Goal: Transaction & Acquisition: Register for event/course

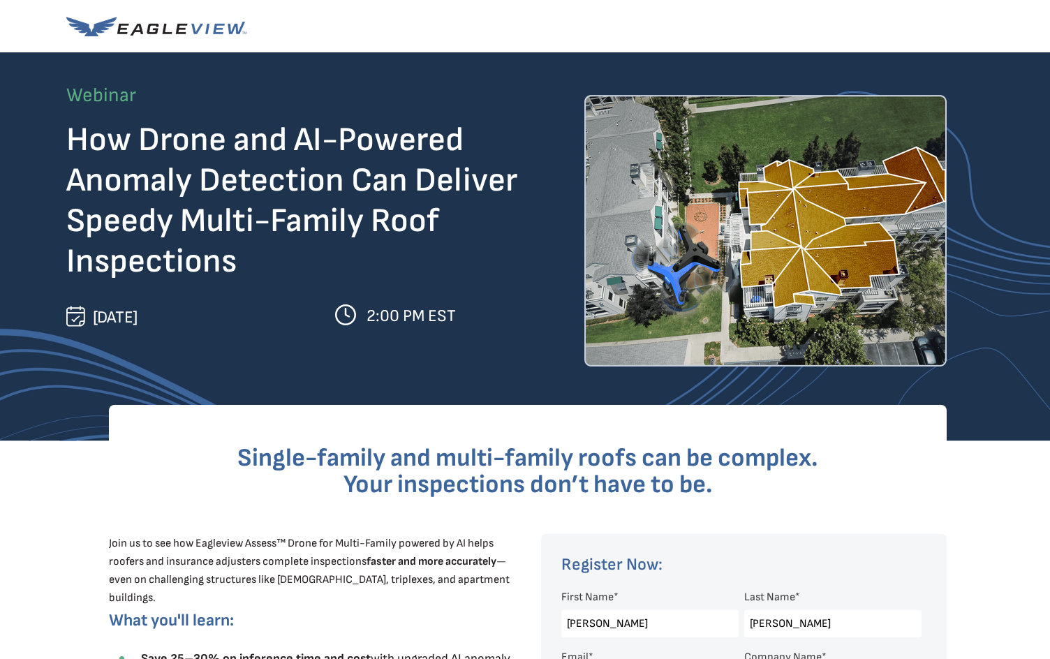
select select "[GEOGRAPHIC_DATA]"
select select "[US_STATE]"
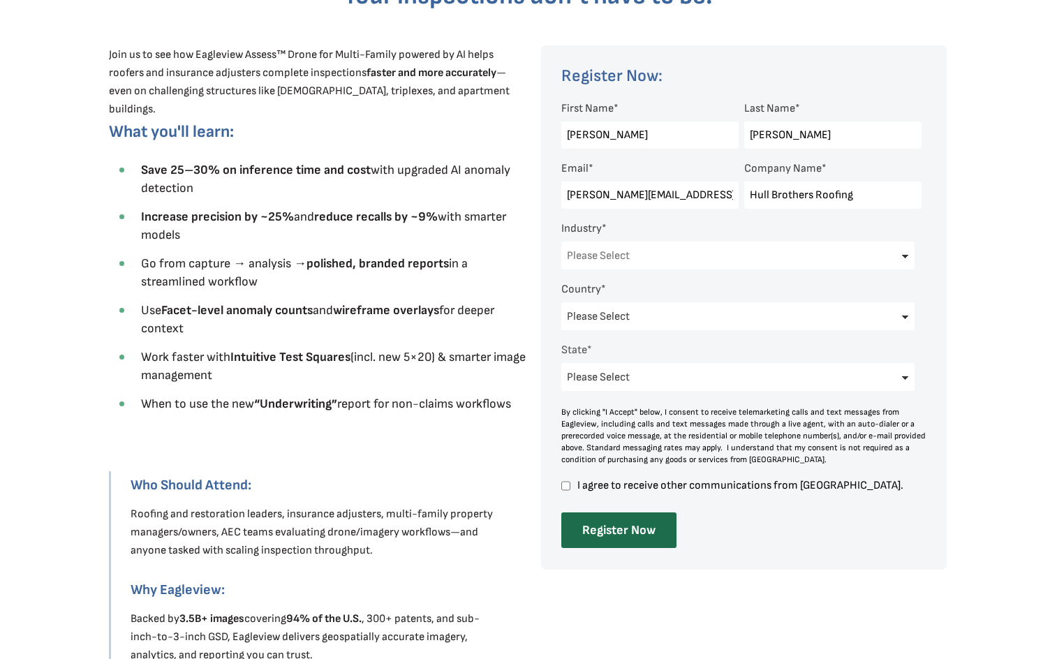
select select "Construction"
click at [561, 242] on select "Please Select Architects & Engineering Construction Electric/Gas Utilities Gove…" at bounding box center [737, 256] width 353 height 28
drag, startPoint x: 660, startPoint y: 531, endPoint x: 586, endPoint y: 489, distance: 85.6
click at [586, 489] on form "First Name * [PERSON_NAME] Last Name * [PERSON_NAME] Email * [PERSON_NAME][EMAI…" at bounding box center [744, 322] width 366 height 452
click at [612, 530] on input "Register Now" at bounding box center [618, 530] width 115 height 36
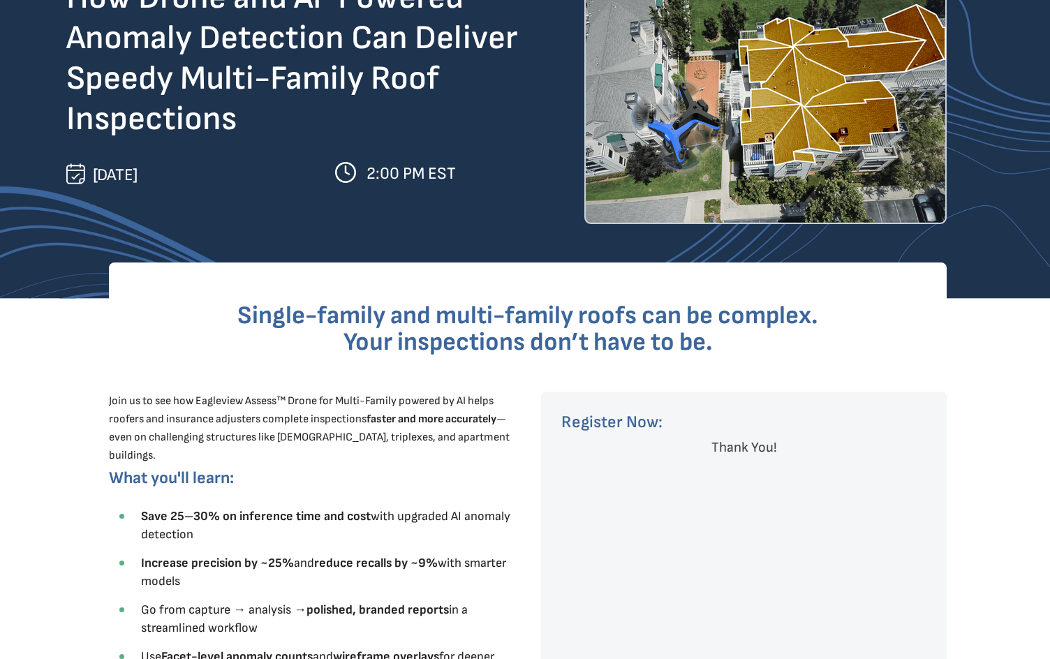
scroll to position [140, 0]
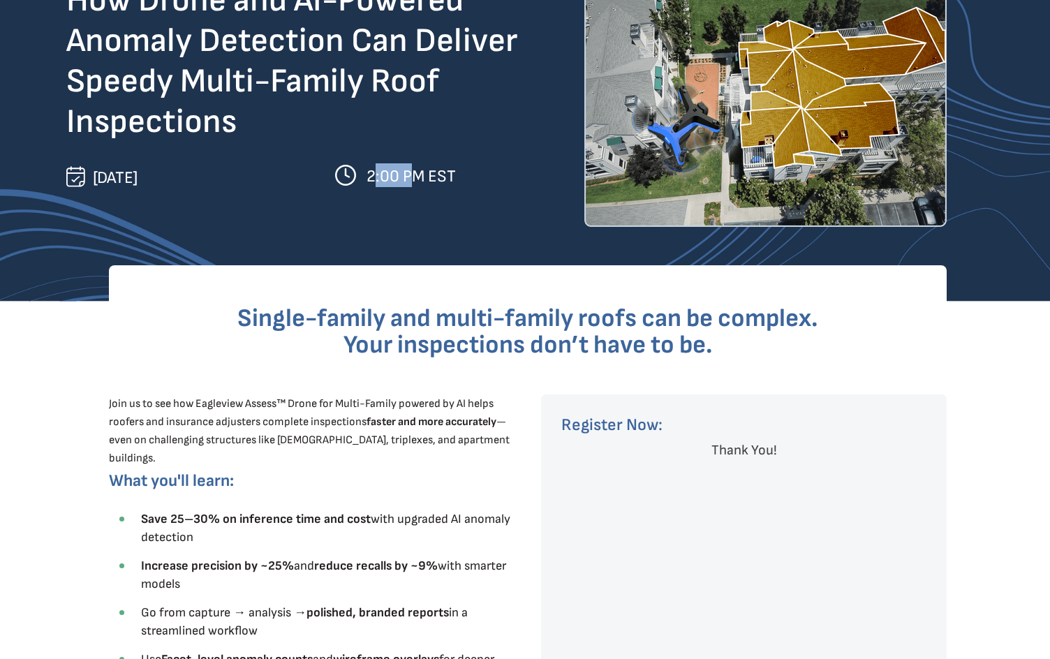
drag, startPoint x: 373, startPoint y: 173, endPoint x: 412, endPoint y: 176, distance: 39.2
click at [407, 176] on span "2:00 PM EST" at bounding box center [410, 176] width 89 height 20
click at [445, 177] on span "2:00 PM EST" at bounding box center [410, 176] width 89 height 20
drag, startPoint x: 455, startPoint y: 177, endPoint x: 96, endPoint y: 172, distance: 358.8
click at [91, 176] on div "EagleView’s oblique and orthogonal imagery integrates with Esri ArcGIS Solution…" at bounding box center [525, 608] width 1050 height 1496
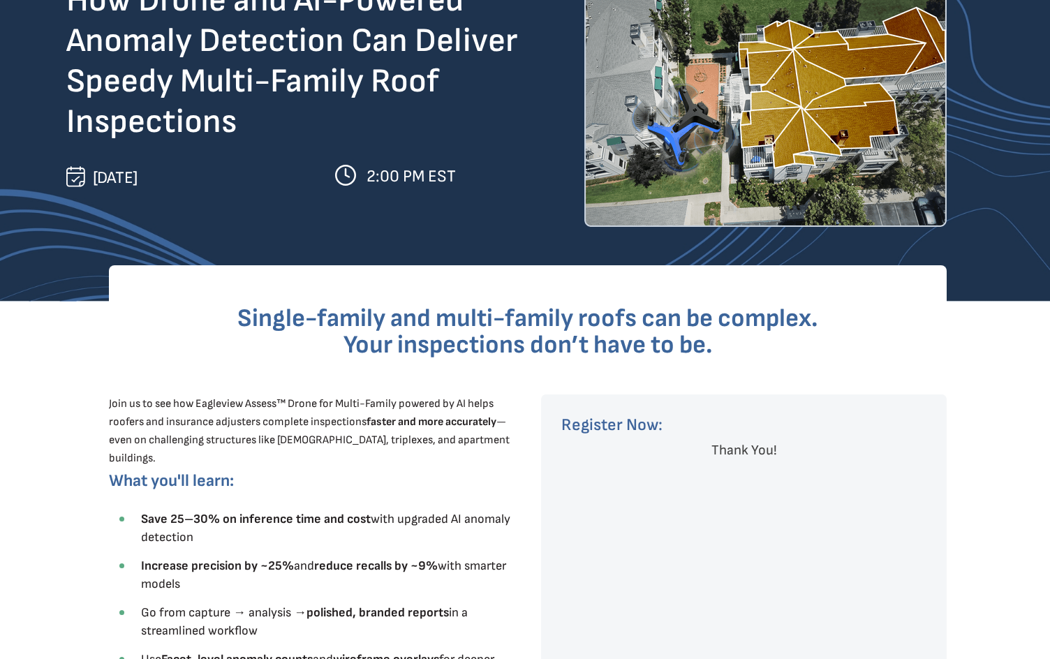
click at [138, 172] on span "[DATE]" at bounding box center [115, 178] width 45 height 20
drag, startPoint x: 95, startPoint y: 175, endPoint x: 452, endPoint y: 169, distance: 356.8
copy div "[DATE] 2:00 PM EST"
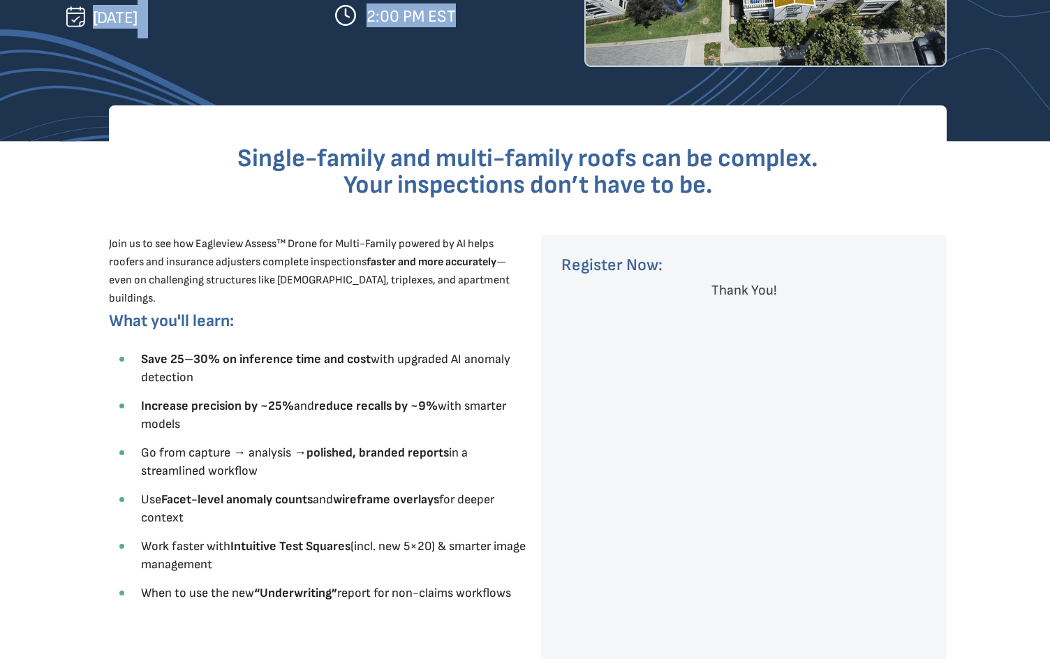
scroll to position [151, 0]
